Goal: Check status: Check status

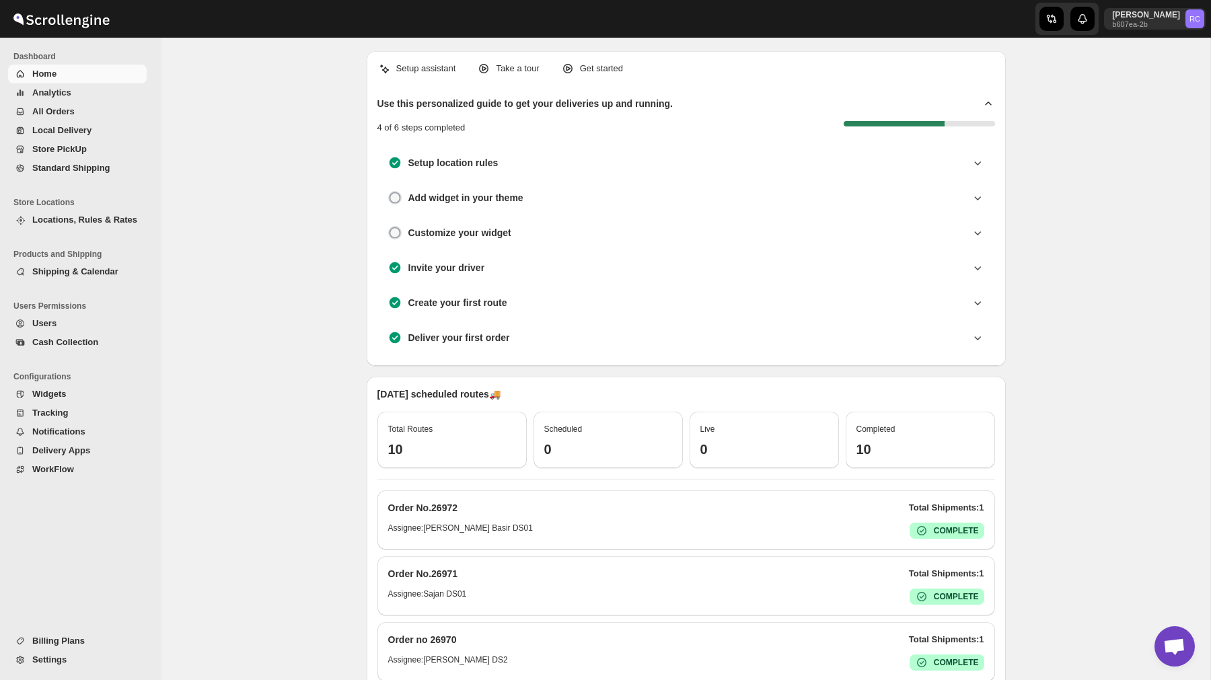
click at [73, 112] on span "All Orders" at bounding box center [53, 111] width 42 height 10
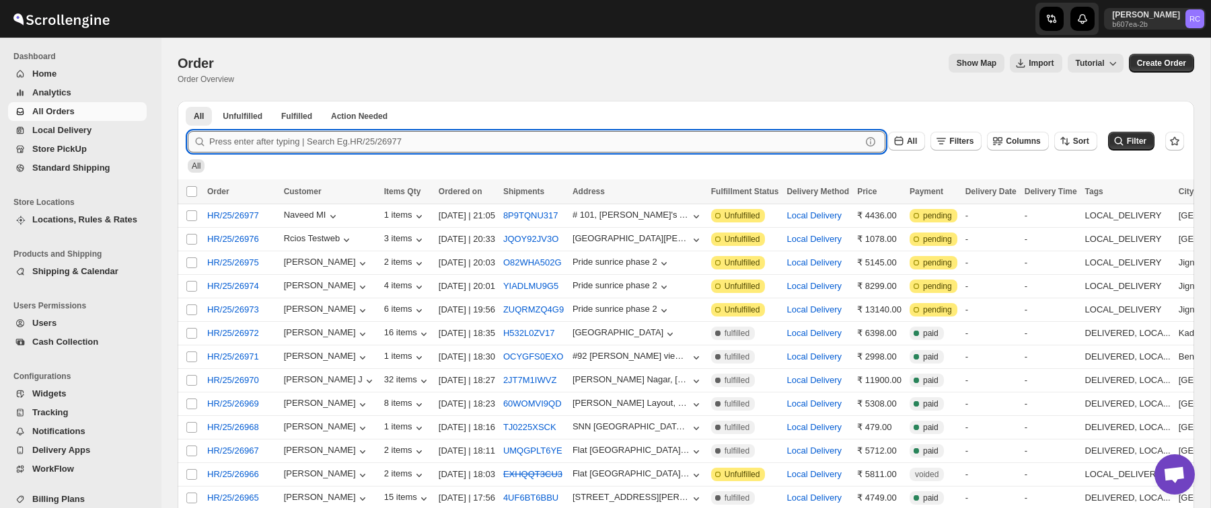
click at [264, 143] on input "text" at bounding box center [535, 142] width 652 height 22
paste input "26976"
type input "26976"
click at [188, 101] on button "Submit" at bounding box center [207, 108] width 38 height 14
click at [247, 241] on span "HR/25/26976" at bounding box center [233, 239] width 52 height 13
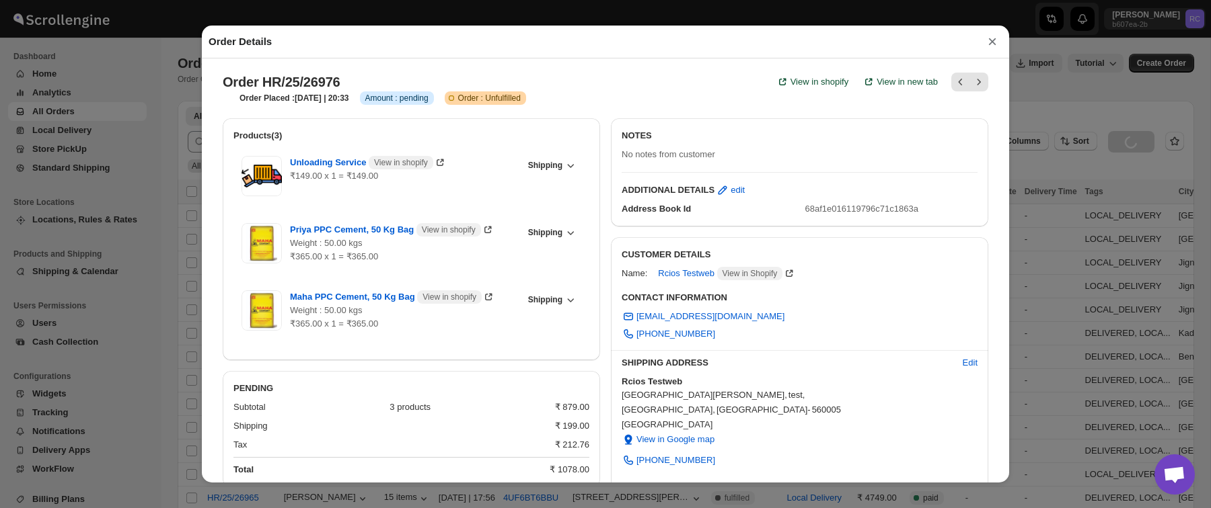
click at [995, 45] on button "×" at bounding box center [992, 41] width 20 height 19
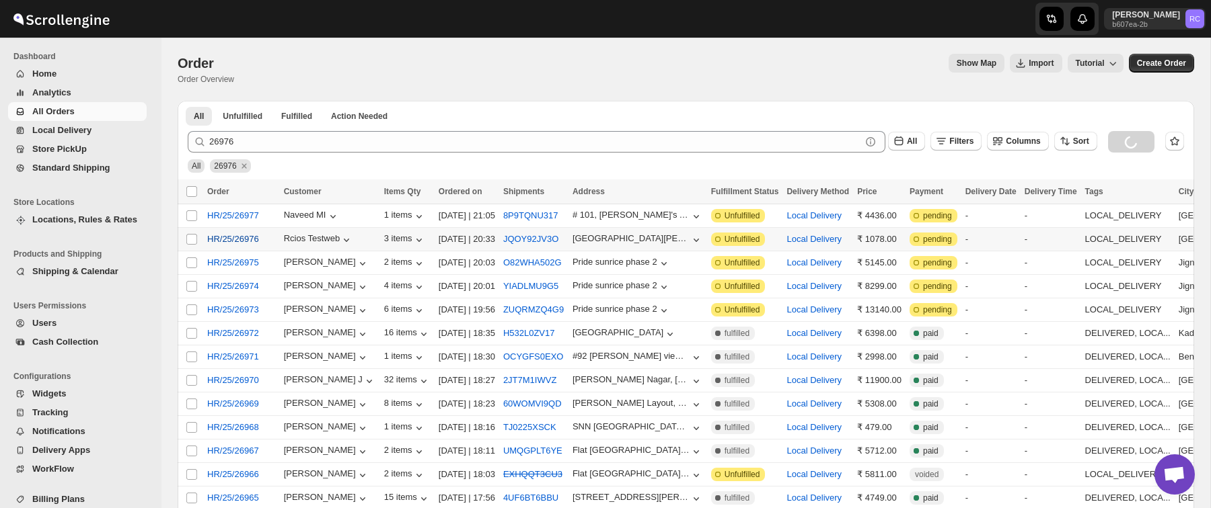
click at [230, 239] on span "HR/25/26976" at bounding box center [233, 239] width 52 height 13
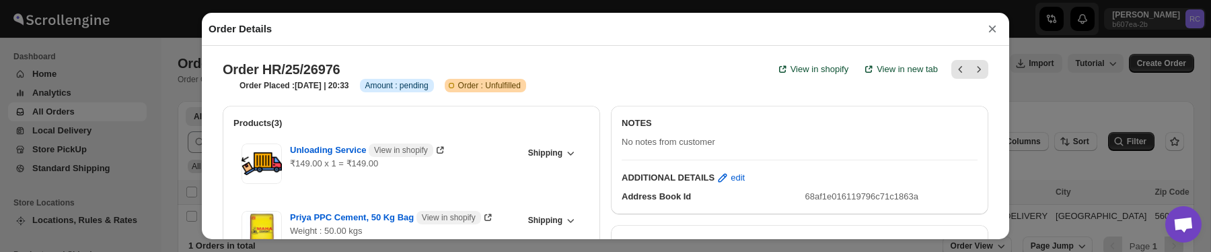
click at [989, 34] on button "×" at bounding box center [992, 29] width 20 height 19
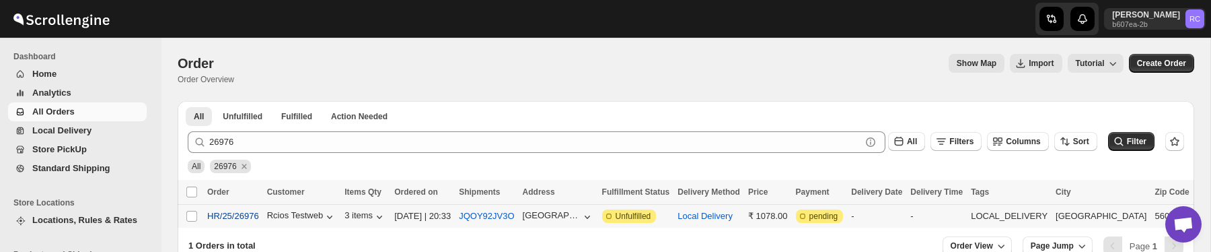
click at [240, 214] on span "HR/25/26976" at bounding box center [233, 215] width 52 height 13
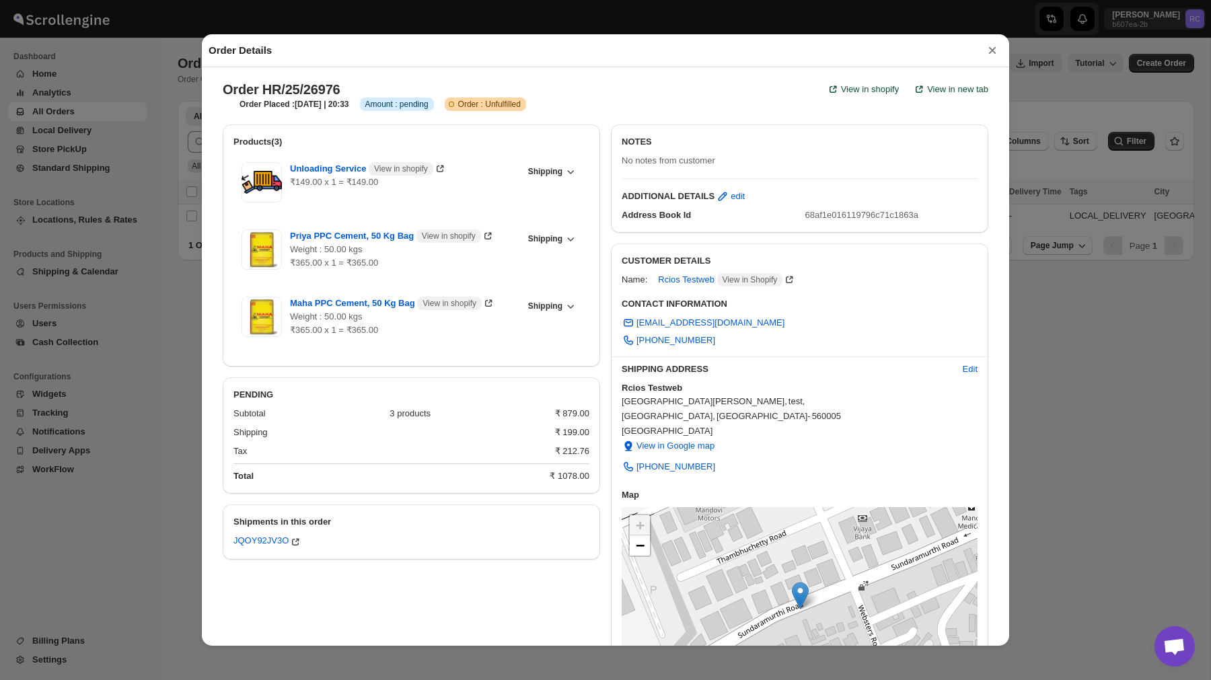
click at [987, 47] on button "×" at bounding box center [992, 50] width 20 height 19
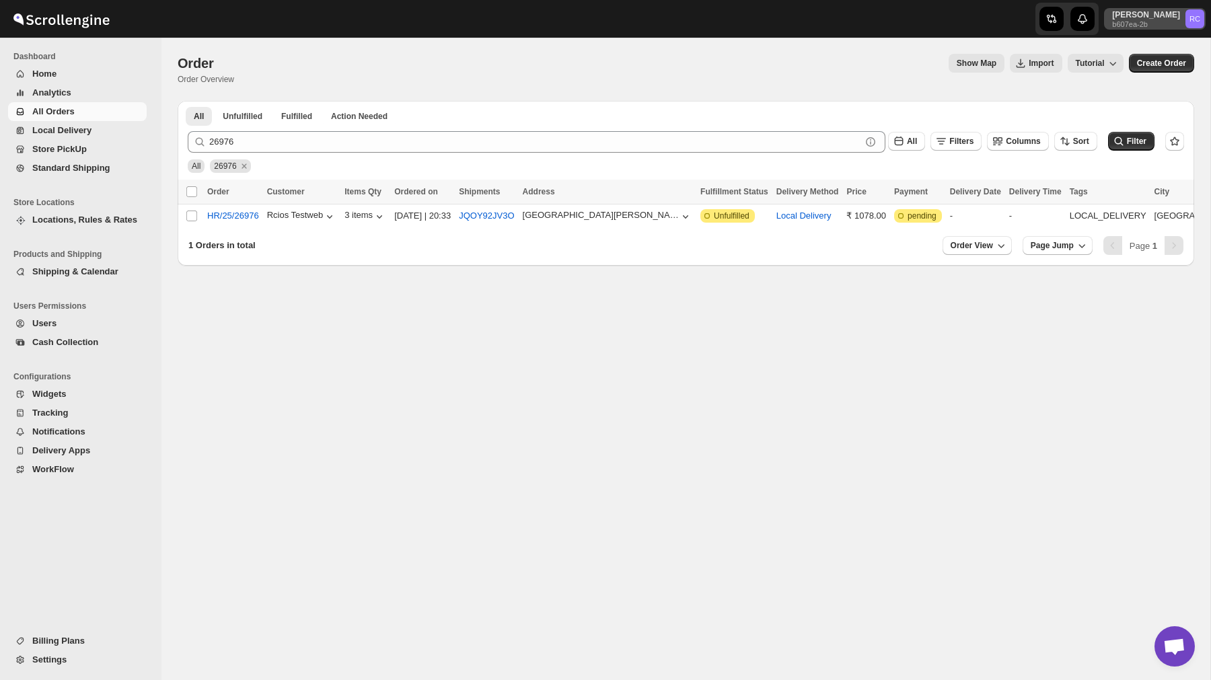
click at [1177, 19] on p "[PERSON_NAME]" at bounding box center [1146, 14] width 68 height 11
click at [1143, 147] on span "Logout" at bounding box center [1156, 148] width 27 height 10
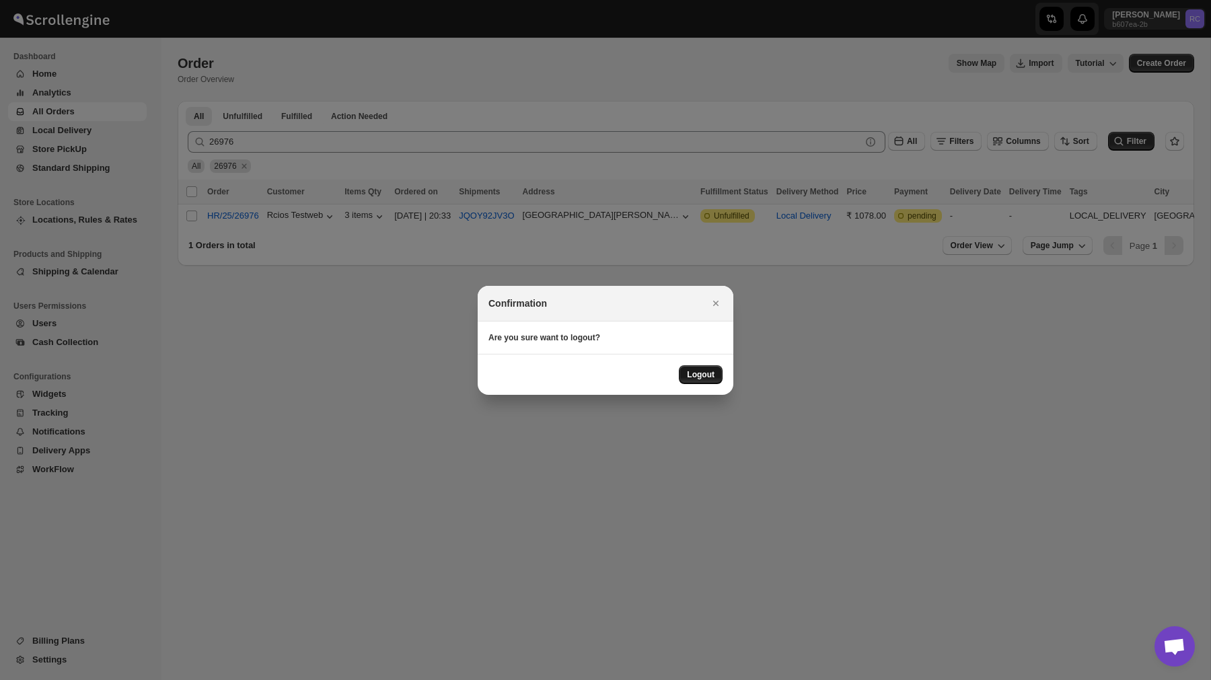
click at [709, 379] on button "Logout" at bounding box center [701, 374] width 44 height 19
